Goal: Task Accomplishment & Management: Use online tool/utility

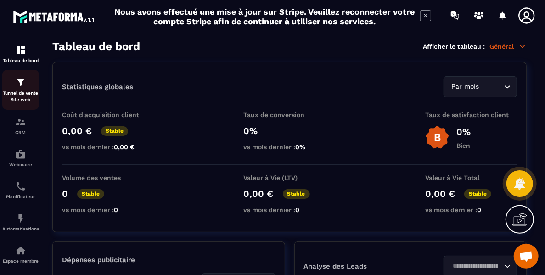
click at [20, 87] on img at bounding box center [20, 82] width 11 height 11
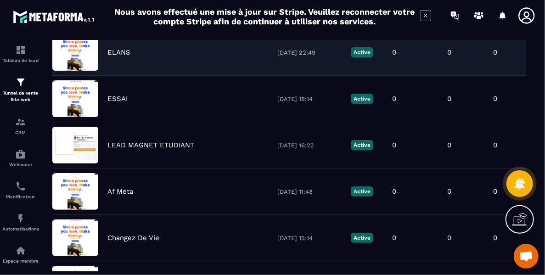
scroll to position [11, 0]
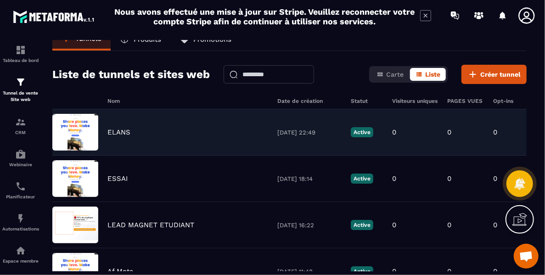
click at [232, 131] on div "ELANS" at bounding box center [188, 132] width 161 height 8
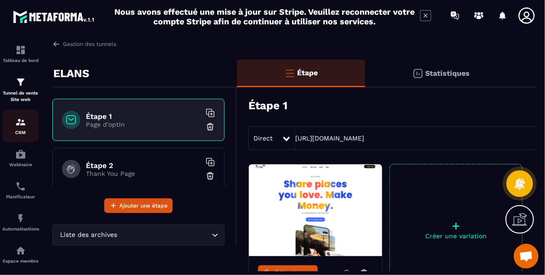
click at [25, 124] on img at bounding box center [20, 122] width 11 height 11
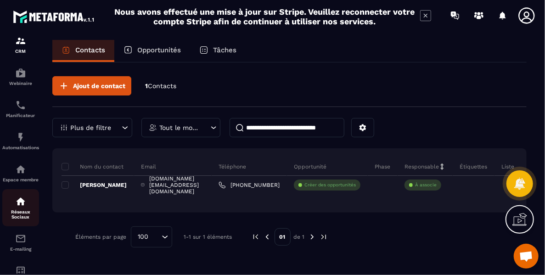
scroll to position [82, 0]
click at [31, 192] on link "Réseaux Sociaux" at bounding box center [20, 207] width 37 height 37
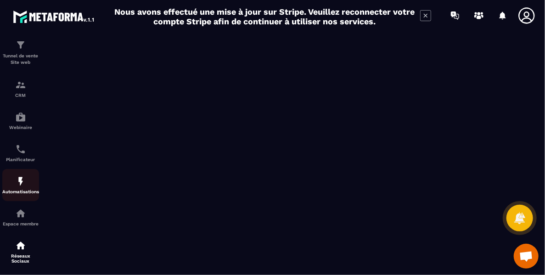
scroll to position [38, 0]
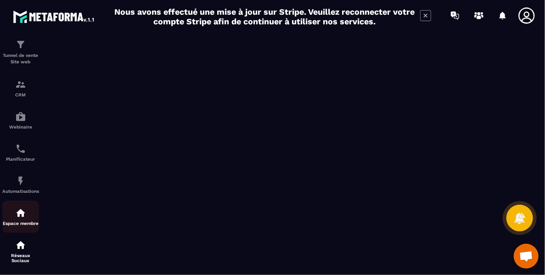
click at [26, 222] on div "Espace membre" at bounding box center [20, 217] width 37 height 18
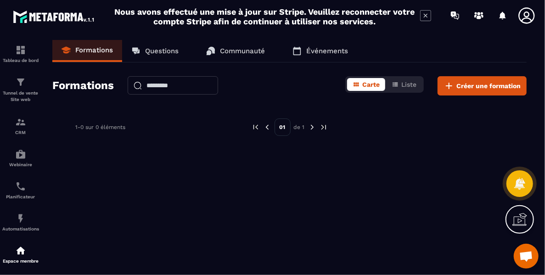
click at [101, 51] on p "Formations" at bounding box center [94, 50] width 38 height 8
click at [465, 85] on span "Créer une formation" at bounding box center [489, 85] width 64 height 9
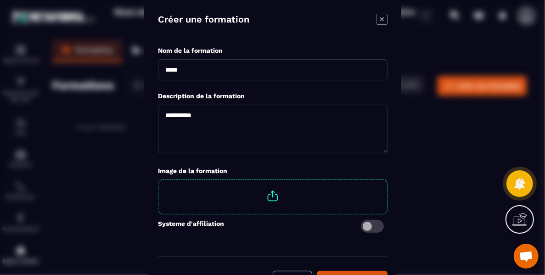
click at [199, 65] on input "Modal window" at bounding box center [273, 69] width 230 height 21
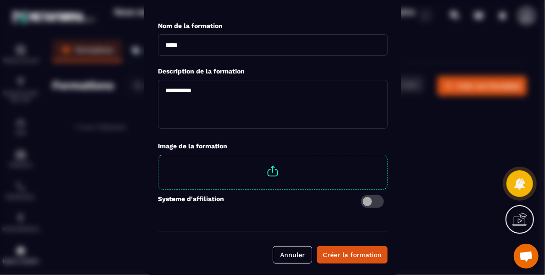
scroll to position [24, 0]
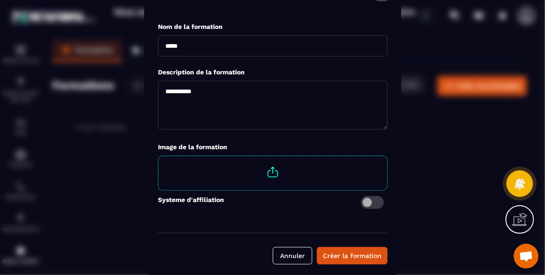
type input "*"
type input "**********"
click at [179, 91] on textarea "Modal window" at bounding box center [273, 105] width 230 height 49
type textarea "**********"
click at [206, 172] on span "Modal window" at bounding box center [272, 172] width 229 height 32
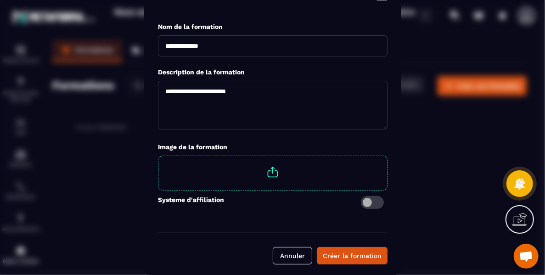
click at [387, 156] on input "Modal window" at bounding box center [387, 156] width 0 height 0
click at [341, 257] on div "Créer la formation" at bounding box center [352, 255] width 59 height 9
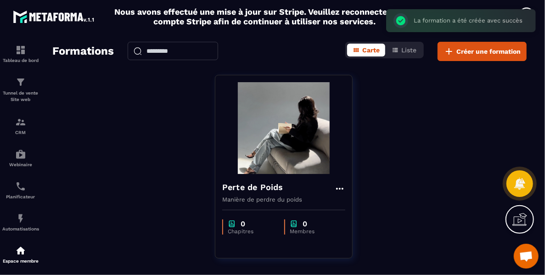
scroll to position [35, 0]
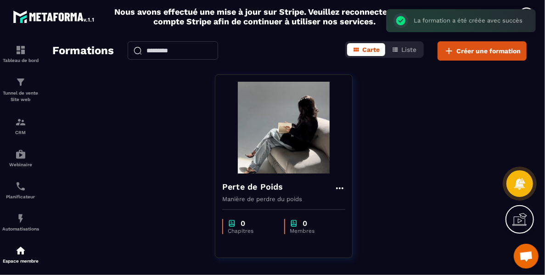
click at [341, 257] on div "Perte de Poids Manière de perdre du poids 0 Chapitres 0 Membres" at bounding box center [284, 166] width 138 height 184
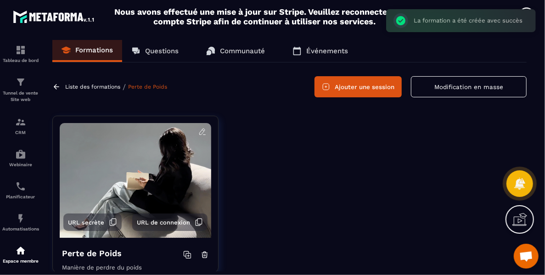
scroll to position [23, 0]
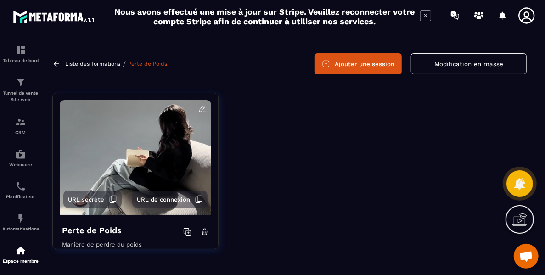
click at [368, 61] on button "Ajouter une session" at bounding box center [358, 63] width 87 height 21
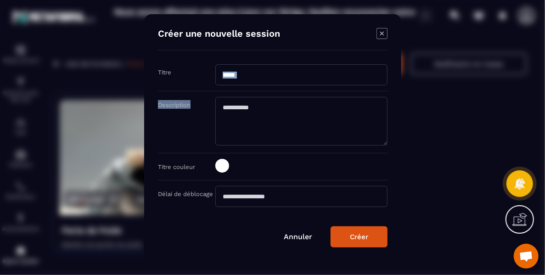
click at [368, 61] on form "Créer une nouvelle session Titre Description Titre couleur Délai de déblocage A…" at bounding box center [273, 138] width 230 height 220
click at [261, 74] on input "Modal window" at bounding box center [301, 74] width 172 height 21
type input "**********"
click at [260, 112] on textarea "Modal window" at bounding box center [301, 121] width 172 height 49
type textarea "*****"
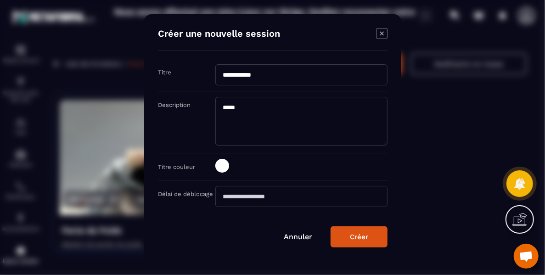
click at [226, 166] on span "Modal window" at bounding box center [222, 166] width 14 height 14
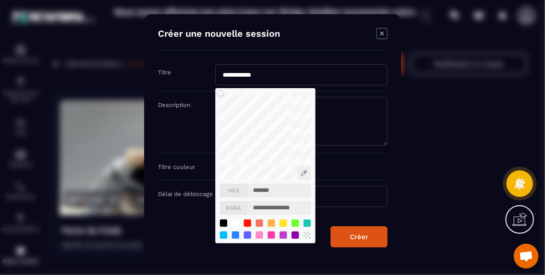
click at [278, 191] on input "*******" at bounding box center [279, 191] width 63 height 14
type input "******"
type input "**********"
type input "*****"
type input "**********"
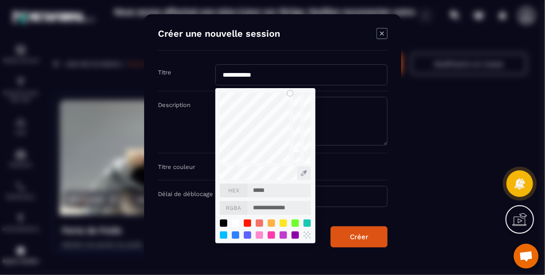
type input "****"
type input "**********"
type input "***"
type input "**********"
type input "**"
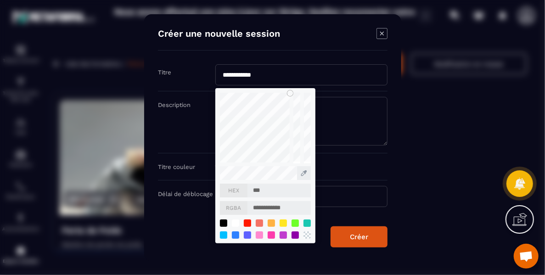
type input "**********"
type input "***"
type input "**********"
type input "****"
type input "**********"
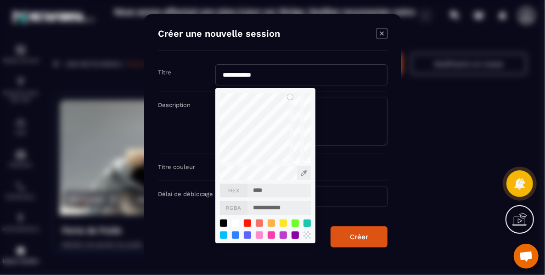
type input "*****"
type input "**********"
type input "*******"
type input "**********"
type input "*******"
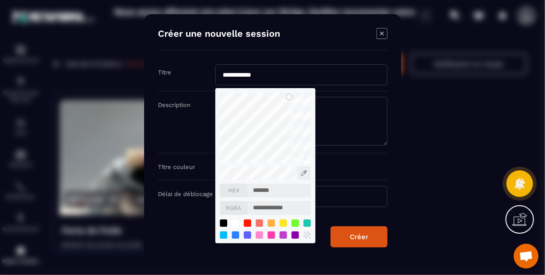
click at [335, 199] on input "Modal window" at bounding box center [301, 196] width 172 height 21
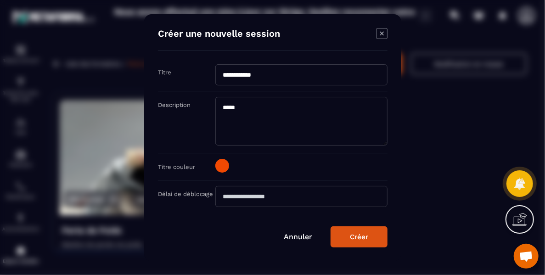
click at [323, 196] on input "Modal window" at bounding box center [301, 196] width 172 height 21
type input "*"
click at [267, 204] on input "Modal window" at bounding box center [301, 196] width 172 height 21
type input "*"
click at [354, 231] on button "Créer" at bounding box center [359, 236] width 57 height 21
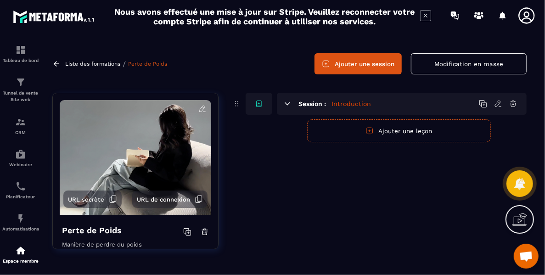
click at [402, 133] on button "Ajouter une leçon" at bounding box center [399, 130] width 184 height 23
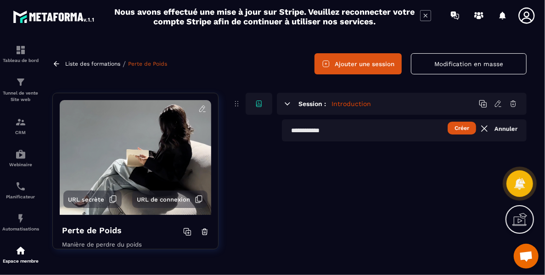
click at [459, 129] on button "Créer" at bounding box center [462, 128] width 28 height 13
click at [323, 128] on input "text" at bounding box center [404, 130] width 245 height 22
type input "*"
click at [448, 122] on button "Créer" at bounding box center [462, 128] width 28 height 13
click at [323, 129] on input "text" at bounding box center [404, 130] width 245 height 22
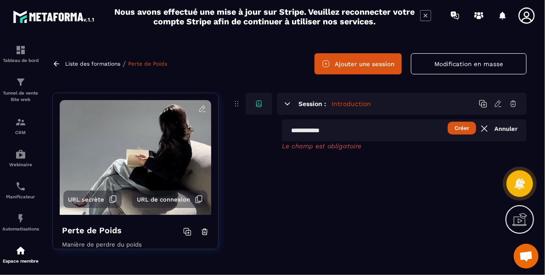
type input "*"
type input "**********"
click at [460, 131] on button "Créer" at bounding box center [462, 128] width 28 height 13
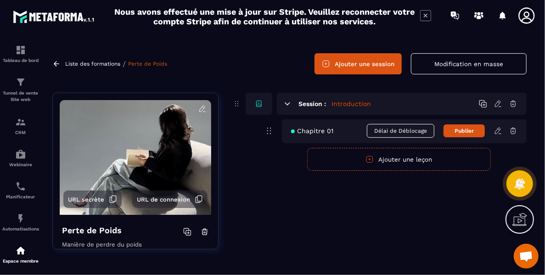
click at [413, 129] on span "Délai de Déblocage" at bounding box center [401, 131] width 68 height 14
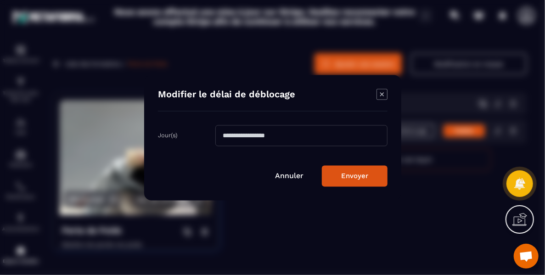
click at [239, 136] on input "Modal window" at bounding box center [301, 135] width 172 height 21
type input "*"
click at [346, 172] on button "Envoyer" at bounding box center [355, 175] width 66 height 21
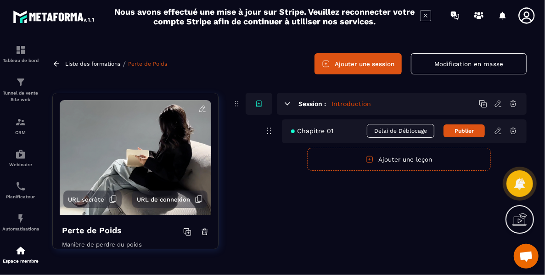
click at [418, 161] on button "Ajouter une leçon" at bounding box center [399, 159] width 184 height 23
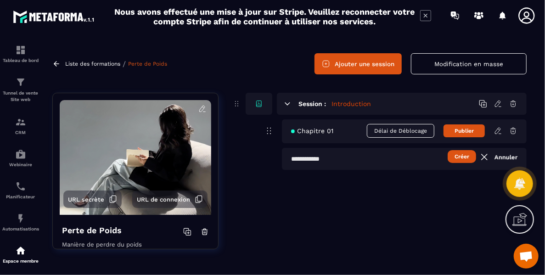
click at [321, 160] on input "text" at bounding box center [404, 159] width 245 height 22
click at [466, 158] on button "Créer" at bounding box center [462, 156] width 28 height 13
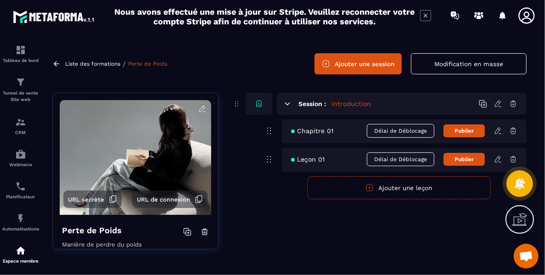
click at [401, 188] on button "Ajouter une leçon" at bounding box center [399, 187] width 184 height 23
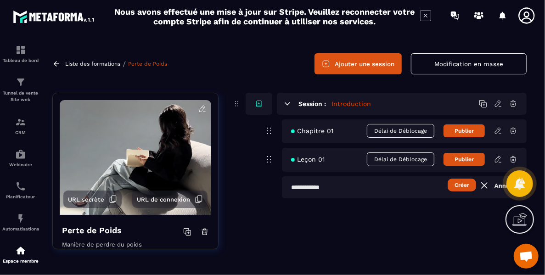
click at [323, 188] on input "text" at bounding box center [404, 187] width 245 height 22
type input "*******"
click at [464, 186] on button "Créer" at bounding box center [462, 185] width 28 height 13
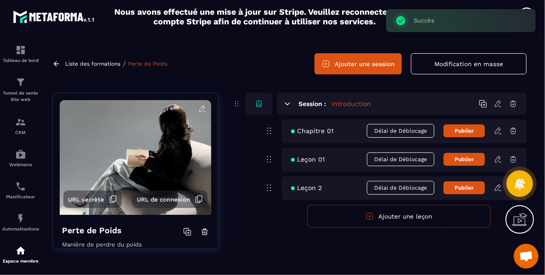
click at [498, 108] on div "Session : Introduction" at bounding box center [402, 104] width 250 height 22
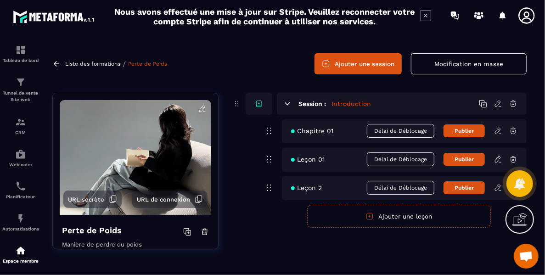
click at [498, 101] on icon at bounding box center [498, 104] width 8 height 8
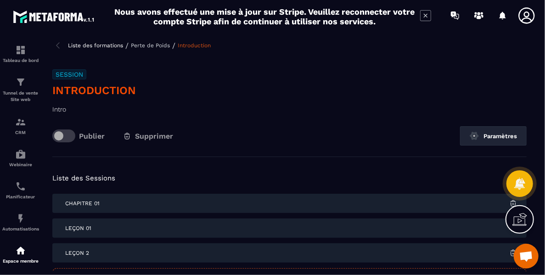
click at [77, 111] on p "Intro" at bounding box center [289, 109] width 475 height 11
click at [74, 112] on p "Intro" at bounding box center [289, 109] width 475 height 11
click at [58, 111] on p "Intro" at bounding box center [289, 109] width 475 height 11
click at [68, 135] on span at bounding box center [63, 136] width 23 height 13
click at [78, 110] on p "Intro" at bounding box center [289, 109] width 475 height 11
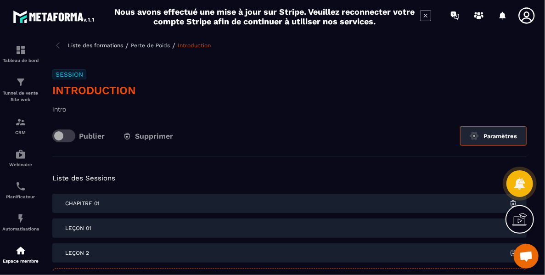
click at [471, 133] on img at bounding box center [474, 135] width 9 height 9
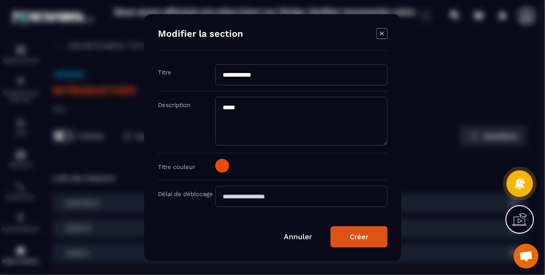
click at [364, 236] on div "Créer" at bounding box center [359, 237] width 18 height 8
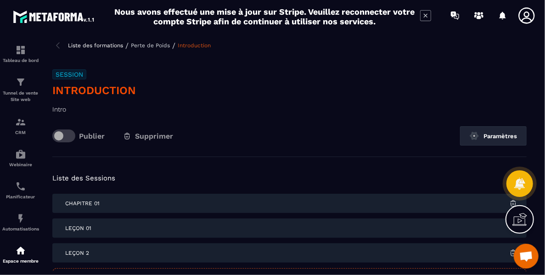
click at [64, 110] on p "Intro" at bounding box center [289, 109] width 475 height 11
click at [64, 109] on p "Intro" at bounding box center [289, 109] width 475 height 11
drag, startPoint x: 64, startPoint y: 109, endPoint x: 168, endPoint y: 109, distance: 104.3
click at [168, 109] on p "Intro" at bounding box center [289, 109] width 475 height 11
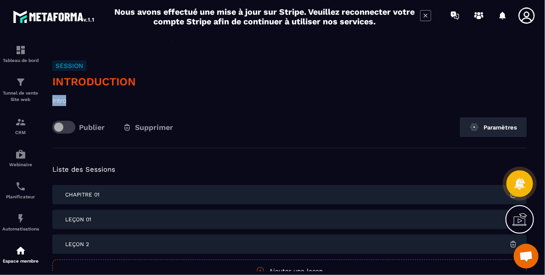
scroll to position [56, 0]
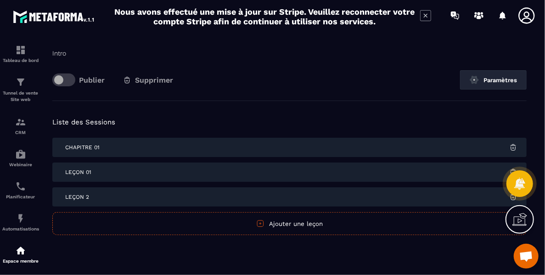
drag, startPoint x: 232, startPoint y: 119, endPoint x: 223, endPoint y: 125, distance: 11.1
drag, startPoint x: 223, startPoint y: 125, endPoint x: 190, endPoint y: 122, distance: 33.2
click at [190, 122] on h5 "Liste des Sessions" at bounding box center [289, 122] width 475 height 13
click at [66, 54] on p "Intro" at bounding box center [289, 53] width 475 height 11
drag, startPoint x: 66, startPoint y: 54, endPoint x: 79, endPoint y: 99, distance: 47.3
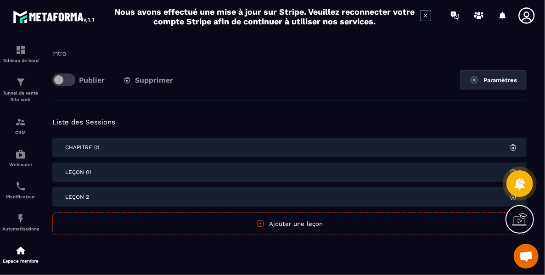
click at [79, 99] on div "Session Introduction Intro Publier Supprimer Paramètres" at bounding box center [289, 57] width 475 height 88
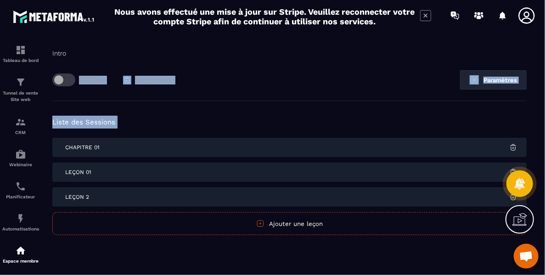
drag, startPoint x: 79, startPoint y: 99, endPoint x: 227, endPoint y: 118, distance: 149.1
click at [227, 118] on div "Liste des formations / Perte de Poids / Introduction Session Introduction Intro…" at bounding box center [289, 156] width 493 height 232
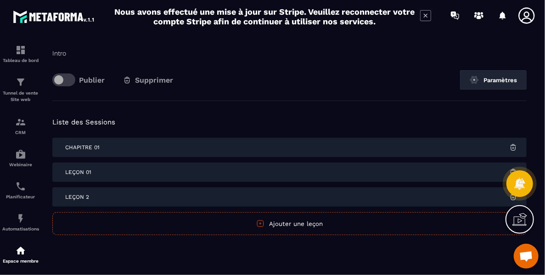
click at [91, 147] on span "Chapitre 01" at bounding box center [82, 147] width 34 height 6
drag, startPoint x: 91, startPoint y: 147, endPoint x: 122, endPoint y: 154, distance: 31.4
click at [122, 154] on div "Chapitre 01" at bounding box center [289, 147] width 475 height 19
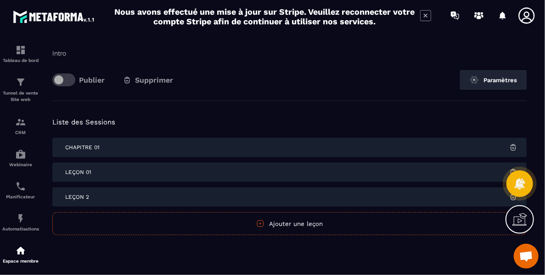
click at [100, 147] on div "Chapitre 01" at bounding box center [289, 147] width 475 height 19
drag, startPoint x: 100, startPoint y: 147, endPoint x: 106, endPoint y: 108, distance: 40.0
click at [106, 108] on div "Liste des Sessions Chapitre 01 Leçon 01 Leçon 2 Publier Annuler Ajouter une leç…" at bounding box center [289, 182] width 475 height 163
drag, startPoint x: 106, startPoint y: 108, endPoint x: 77, endPoint y: 100, distance: 29.9
click at [77, 101] on div "Liste des Sessions Chapitre 01 Leçon 01 Leçon 2 Publier Annuler Ajouter une leç…" at bounding box center [289, 182] width 475 height 163
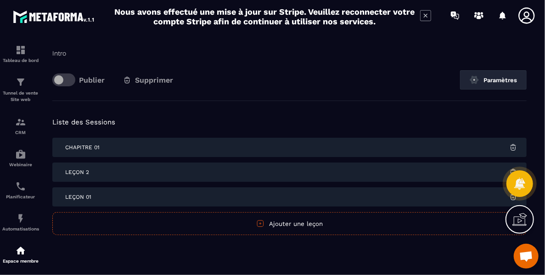
click at [519, 220] on icon at bounding box center [522, 218] width 9 height 10
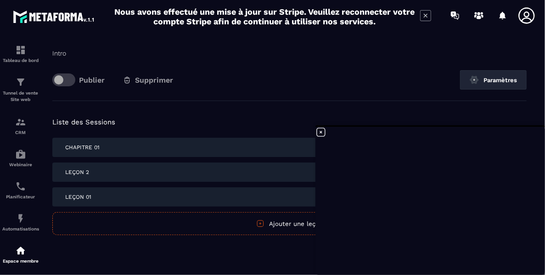
click at [69, 77] on span at bounding box center [63, 80] width 23 height 13
click at [250, 64] on div "Session Introduction Intro Publier Supprimer Paramètres" at bounding box center [289, 57] width 475 height 88
click at [323, 130] on icon at bounding box center [321, 132] width 11 height 11
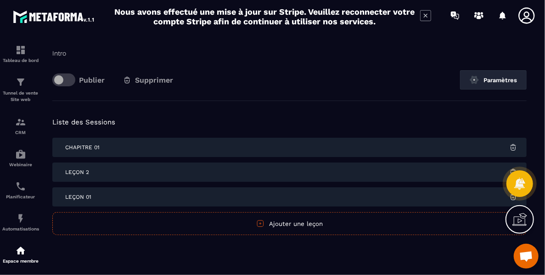
click at [193, 121] on h5 "Liste des Sessions" at bounding box center [289, 122] width 475 height 13
click at [202, 107] on div "Liste des Sessions Chapitre 01 Leçon 2 Leçon 01 Publier Annuler Ajouter une leç…" at bounding box center [289, 182] width 475 height 163
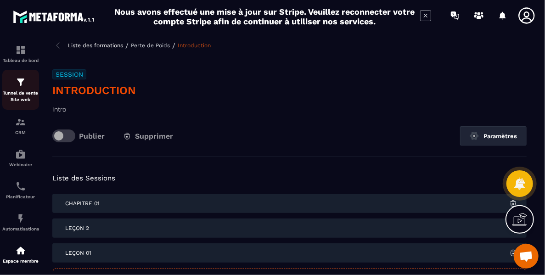
click at [26, 93] on p "Tunnel de vente Site web" at bounding box center [20, 96] width 37 height 13
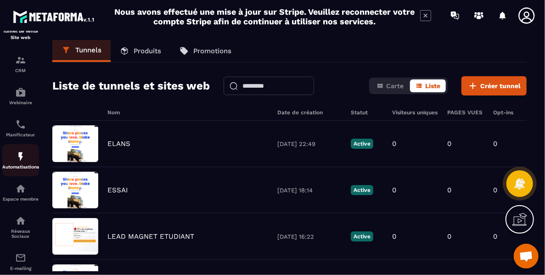
scroll to position [66, 0]
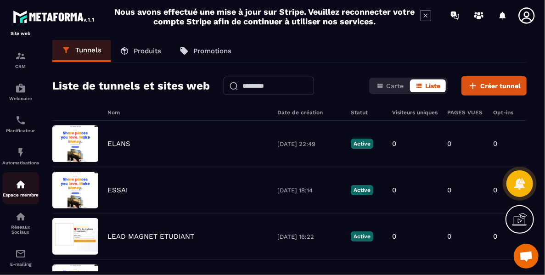
click at [21, 190] on img at bounding box center [20, 184] width 11 height 11
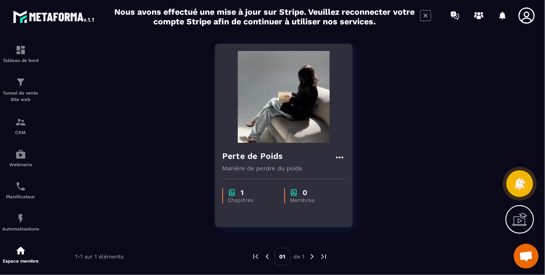
scroll to position [68, 0]
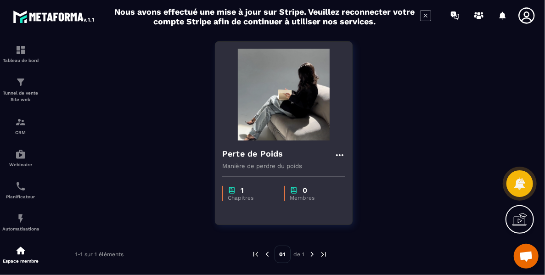
click at [343, 154] on icon at bounding box center [339, 155] width 7 height 2
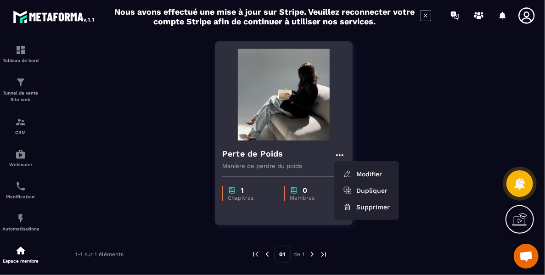
click at [322, 161] on div "Perte de Poids Modifier Dupliquer Supprimer" at bounding box center [283, 154] width 123 height 15
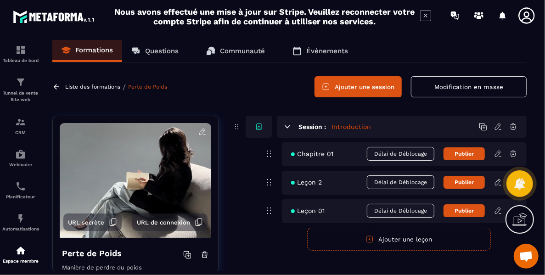
click at [499, 127] on icon at bounding box center [498, 127] width 6 height 6
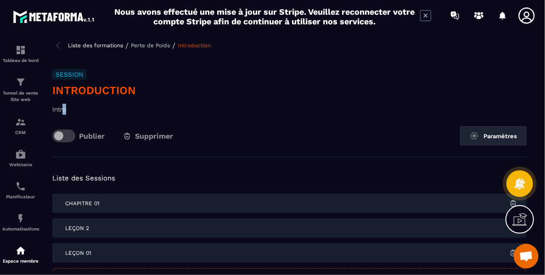
drag, startPoint x: 83, startPoint y: 112, endPoint x: 63, endPoint y: 107, distance: 19.9
click at [63, 107] on p "Intro" at bounding box center [289, 109] width 475 height 11
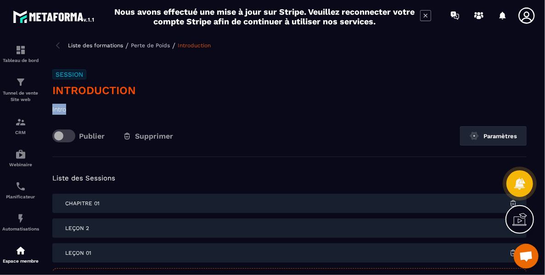
click at [63, 107] on p "Intro" at bounding box center [289, 109] width 475 height 11
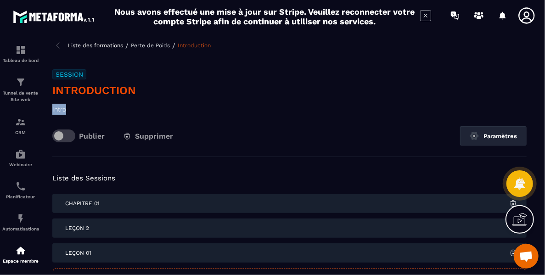
click at [63, 107] on p "Intro" at bounding box center [289, 109] width 475 height 11
drag, startPoint x: 63, startPoint y: 107, endPoint x: 104, endPoint y: 114, distance: 41.5
click at [104, 114] on p "Intro" at bounding box center [289, 109] width 475 height 11
click at [518, 220] on icon at bounding box center [522, 218] width 9 height 10
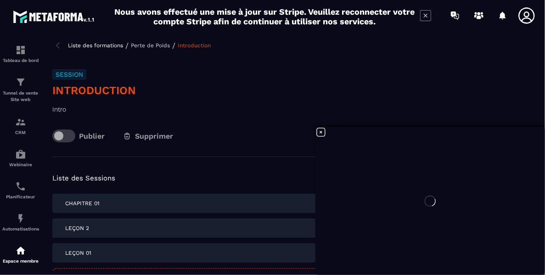
click at [440, 215] on div at bounding box center [431, 201] width 230 height 148
click at [319, 130] on icon at bounding box center [321, 132] width 11 height 11
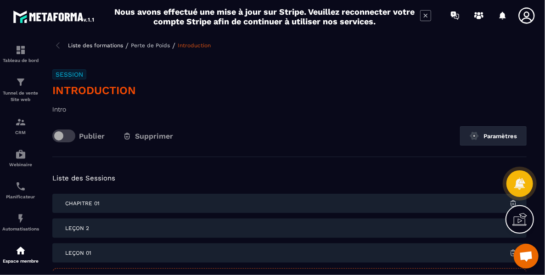
click at [270, 125] on div "Session Introduction Intro Publier Supprimer Paramètres" at bounding box center [289, 113] width 475 height 88
click at [516, 187] on icon at bounding box center [519, 183] width 13 height 13
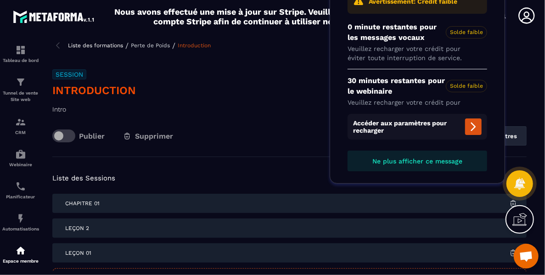
click at [490, 205] on div "Chapitre 01" at bounding box center [289, 203] width 475 height 19
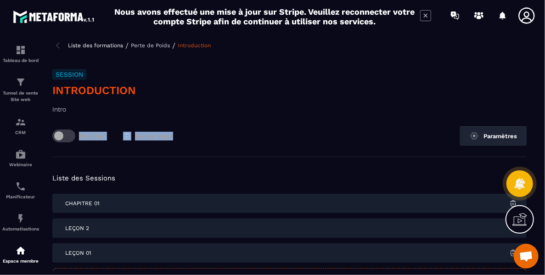
drag, startPoint x: 65, startPoint y: 100, endPoint x: 236, endPoint y: 130, distance: 174.0
click at [236, 130] on div "Session Introduction Intro Publier Supprimer Paramètres" at bounding box center [289, 113] width 475 height 88
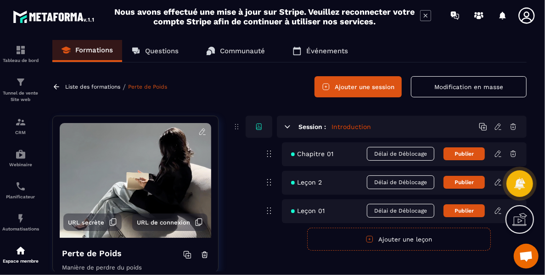
click at [499, 154] on icon at bounding box center [498, 154] width 6 height 6
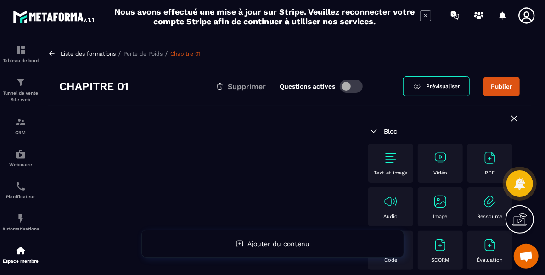
click at [389, 161] on img at bounding box center [391, 158] width 15 height 15
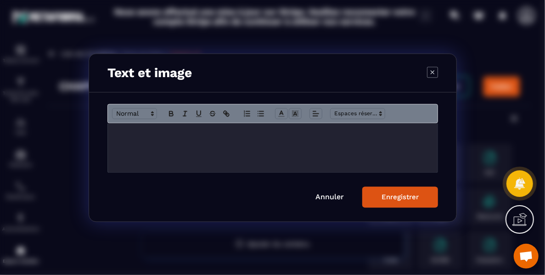
click at [180, 135] on p "Modal window" at bounding box center [273, 133] width 316 height 8
click at [385, 194] on div "Enregistrer" at bounding box center [400, 197] width 37 height 8
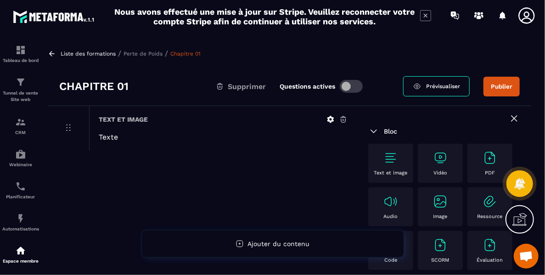
click at [392, 169] on div "Text et image" at bounding box center [391, 163] width 36 height 25
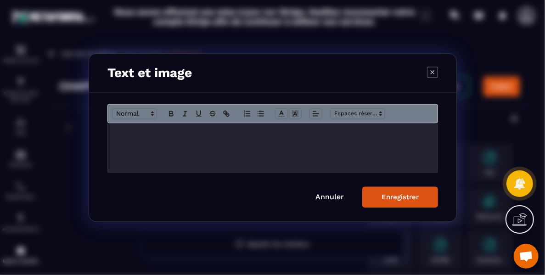
click at [524, 230] on div at bounding box center [520, 219] width 28 height 28
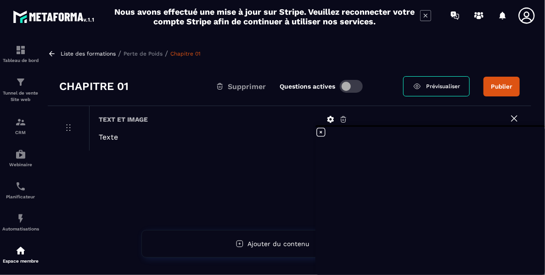
click at [324, 135] on icon at bounding box center [321, 132] width 11 height 11
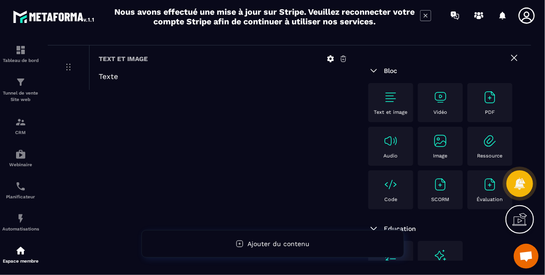
scroll to position [59, 0]
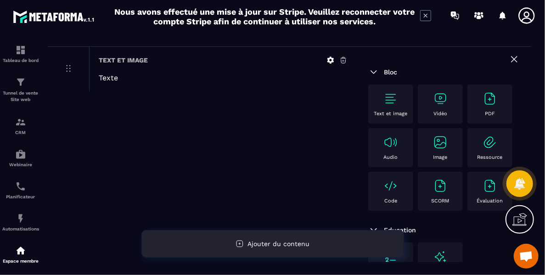
click at [277, 240] on span "Ajouter du contenu" at bounding box center [279, 243] width 62 height 7
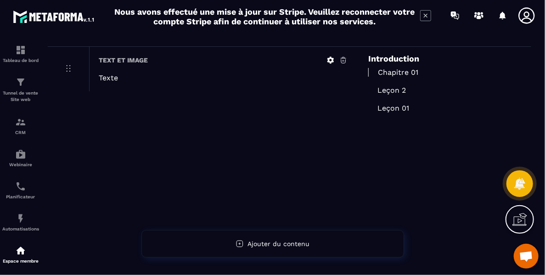
scroll to position [0, 0]
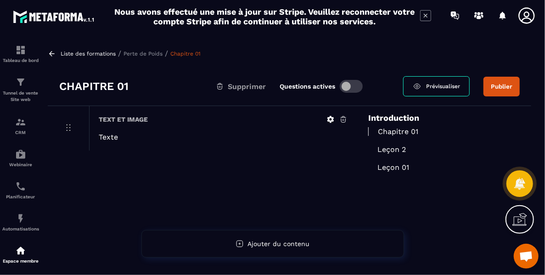
click at [391, 149] on p "Leçon 2" at bounding box center [444, 149] width 152 height 9
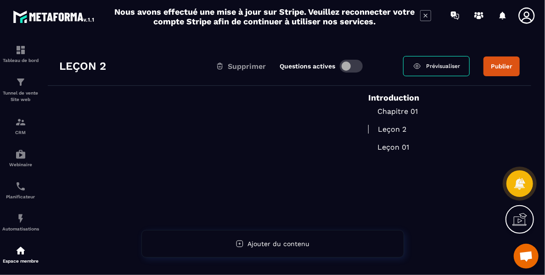
click at [289, 138] on div at bounding box center [202, 255] width 309 height 338
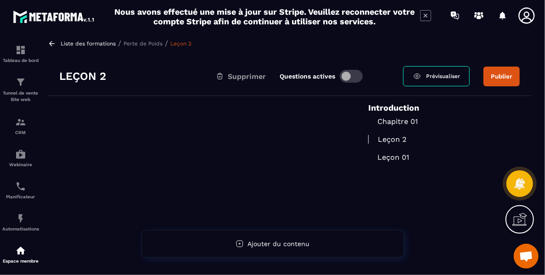
scroll to position [10, 0]
click at [232, 139] on div at bounding box center [202, 265] width 309 height 338
drag, startPoint x: 232, startPoint y: 139, endPoint x: 233, endPoint y: 149, distance: 10.2
click at [233, 149] on div at bounding box center [202, 265] width 309 height 338
click at [248, 153] on div at bounding box center [202, 265] width 309 height 338
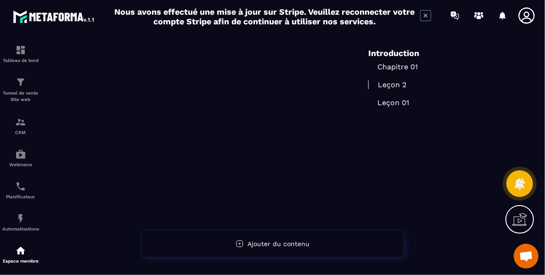
scroll to position [137, 0]
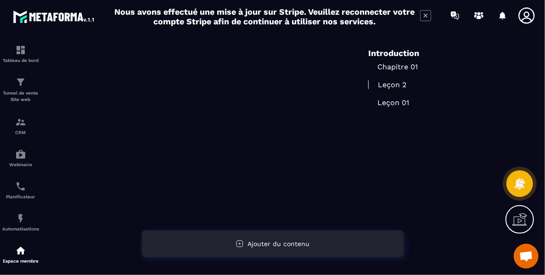
click at [271, 242] on span "Ajouter du contenu" at bounding box center [279, 243] width 62 height 7
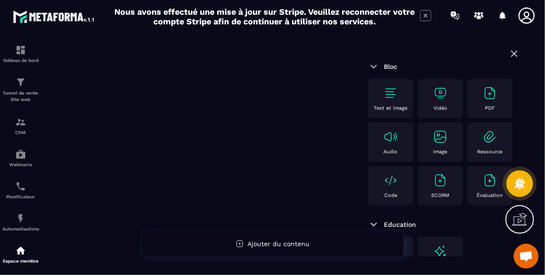
click at [389, 102] on div "Text et image" at bounding box center [391, 98] width 36 height 25
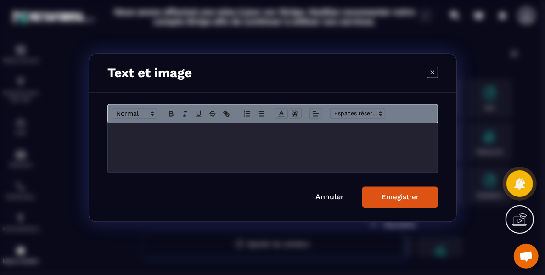
click at [192, 144] on div "Modal window" at bounding box center [273, 147] width 330 height 49
click at [377, 196] on button "Enregistrer" at bounding box center [400, 197] width 76 height 21
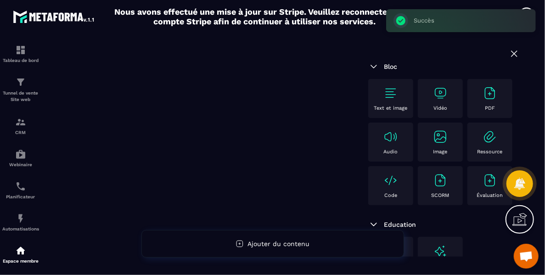
click at [433, 144] on img at bounding box center [440, 137] width 15 height 15
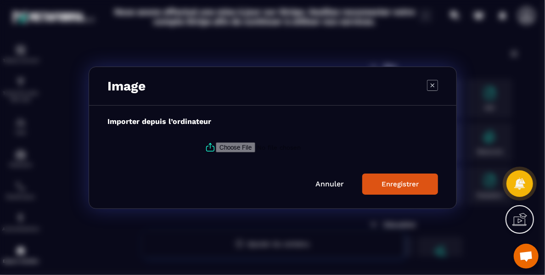
click at [221, 148] on input "Modal window" at bounding box center [278, 147] width 125 height 10
type input "**********"
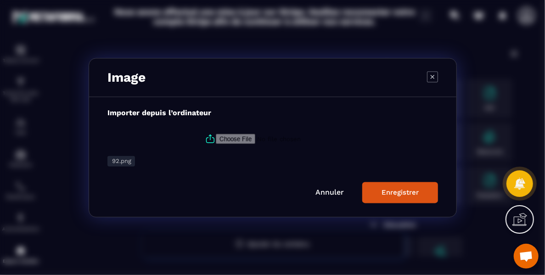
click at [403, 190] on div "Enregistrer" at bounding box center [400, 192] width 37 height 8
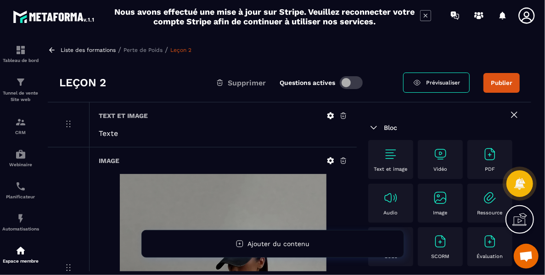
scroll to position [4, 0]
click at [435, 80] on span "Prévisualiser" at bounding box center [443, 82] width 34 height 6
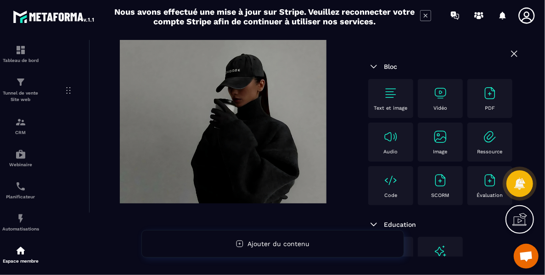
scroll to position [0, 0]
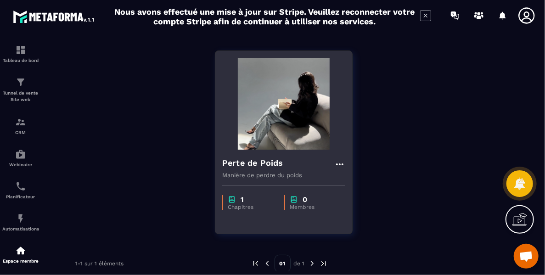
scroll to position [60, 0]
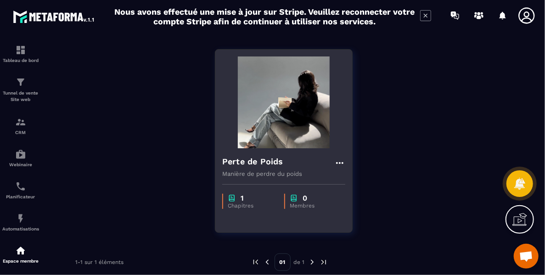
click at [304, 206] on p "Membres" at bounding box center [313, 206] width 46 height 6
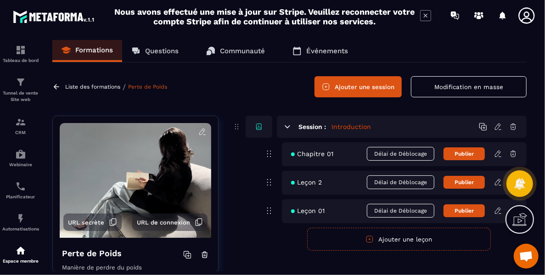
scroll to position [23, 0]
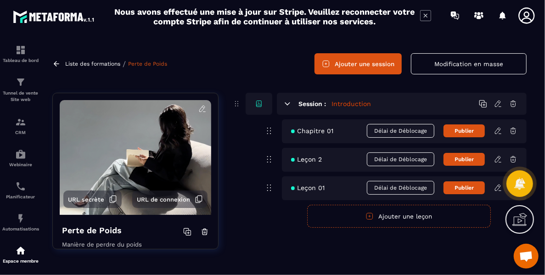
click at [188, 198] on button "URL de connexion" at bounding box center [169, 199] width 75 height 17
click at [109, 198] on icon at bounding box center [113, 199] width 8 height 8
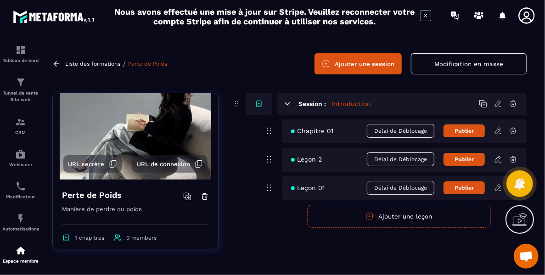
scroll to position [35, 0]
